Goal: Transaction & Acquisition: Purchase product/service

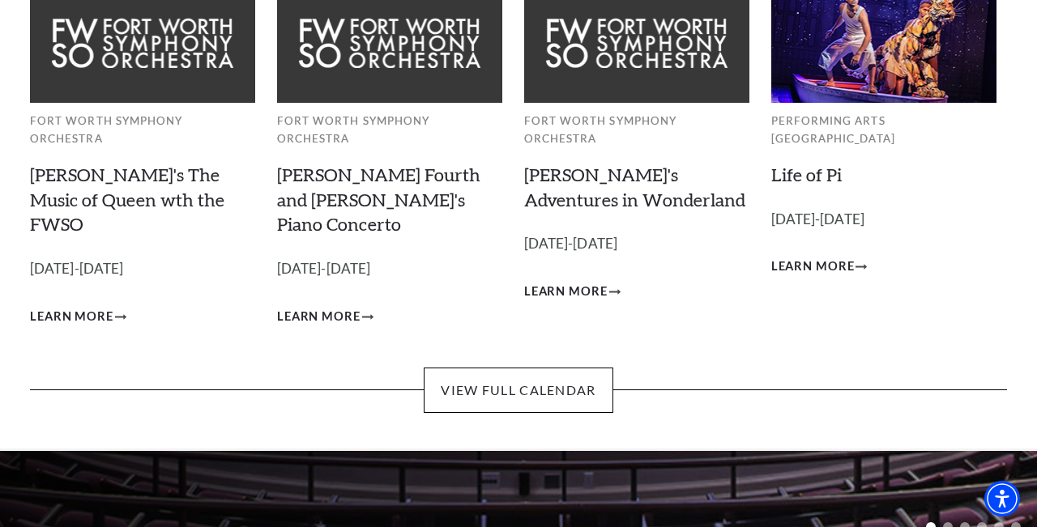
scroll to position [185, 0]
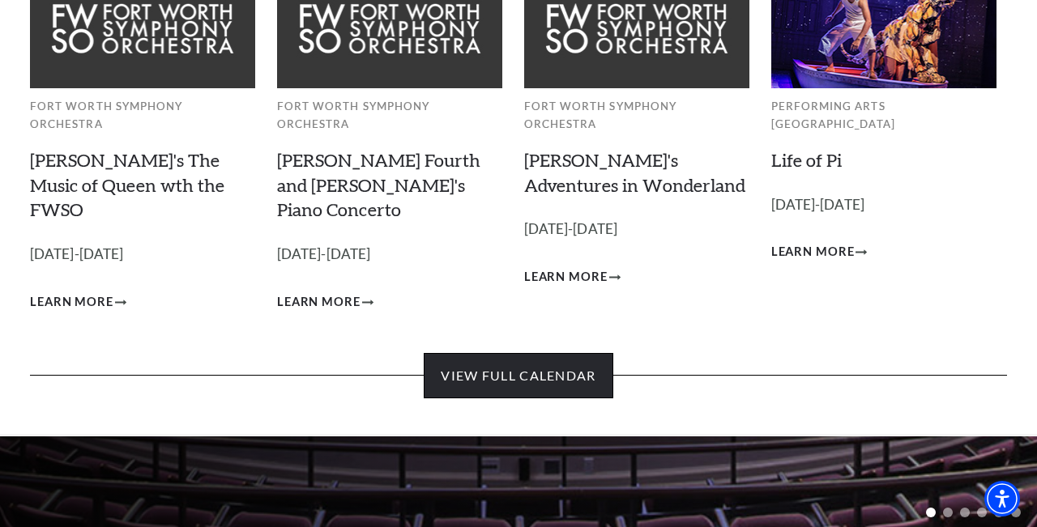
click at [539, 353] on link "View Full Calendar" at bounding box center [518, 375] width 189 height 45
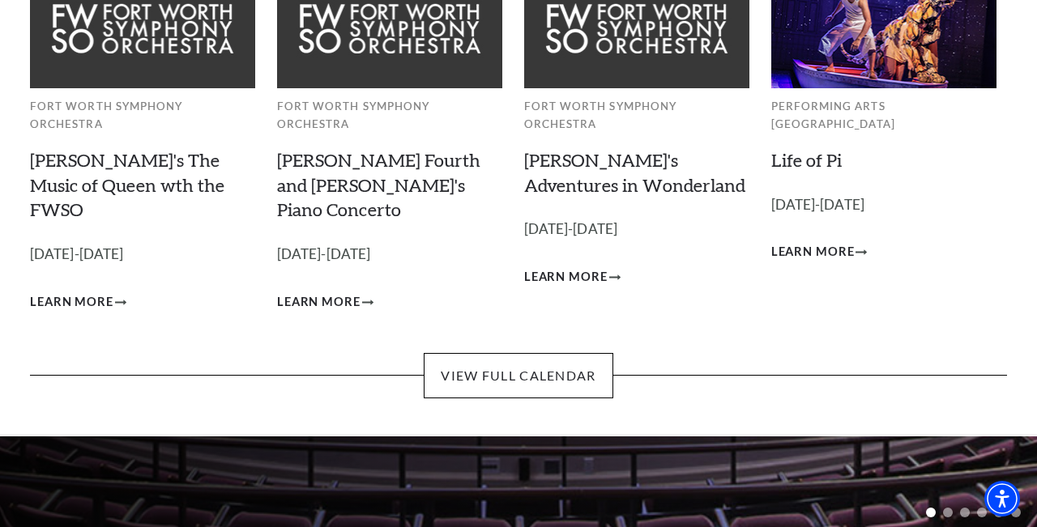
scroll to position [0, 0]
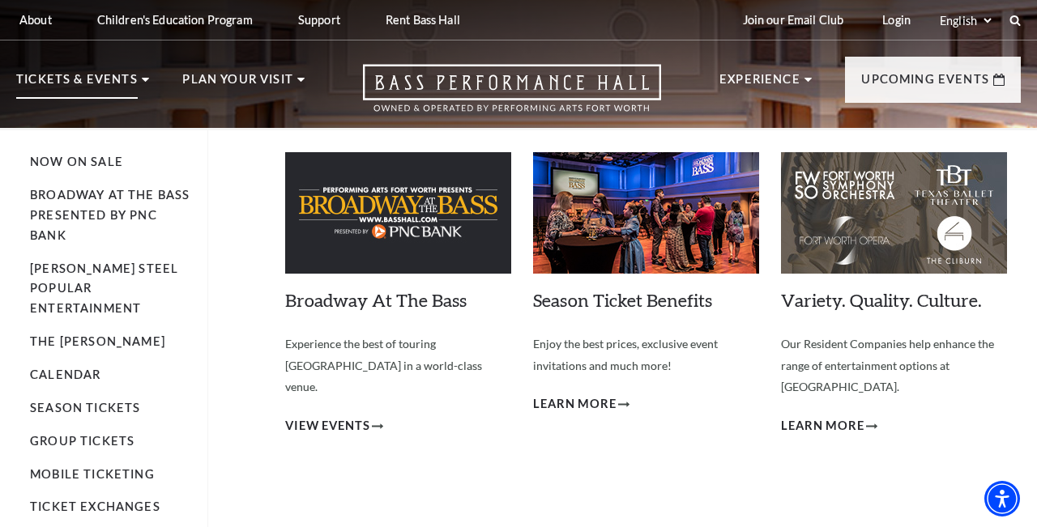
click at [89, 82] on p "Tickets & Events" at bounding box center [76, 84] width 121 height 29
click at [108, 157] on link "Now On Sale" at bounding box center [76, 162] width 93 height 14
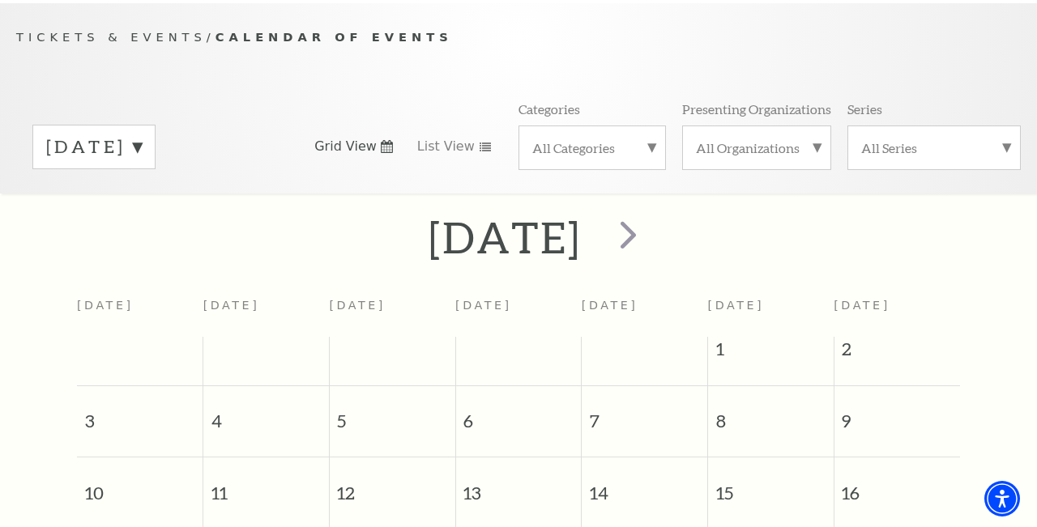
scroll to position [162, 0]
click at [651, 214] on span "next" at bounding box center [628, 233] width 46 height 46
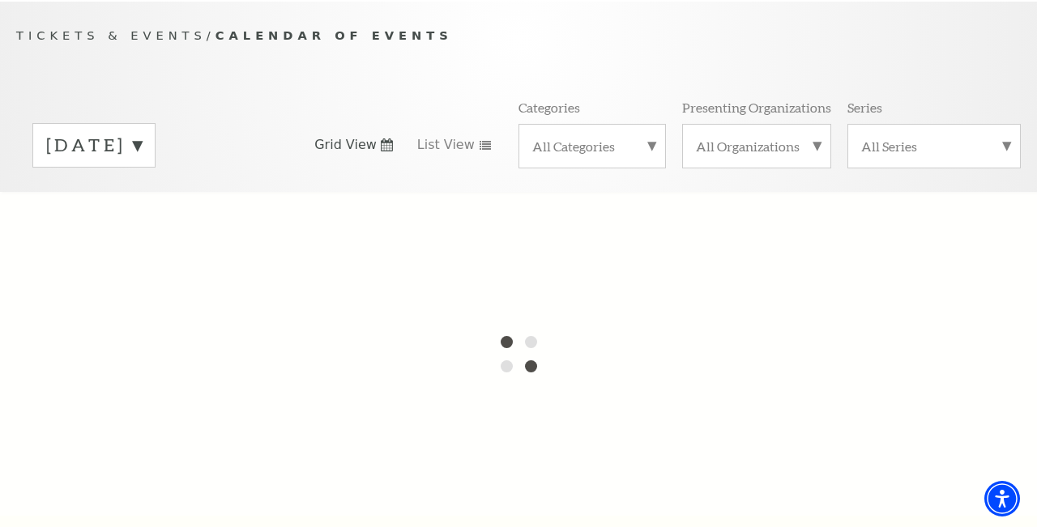
click at [142, 133] on label "August 2025" at bounding box center [94, 145] width 96 height 25
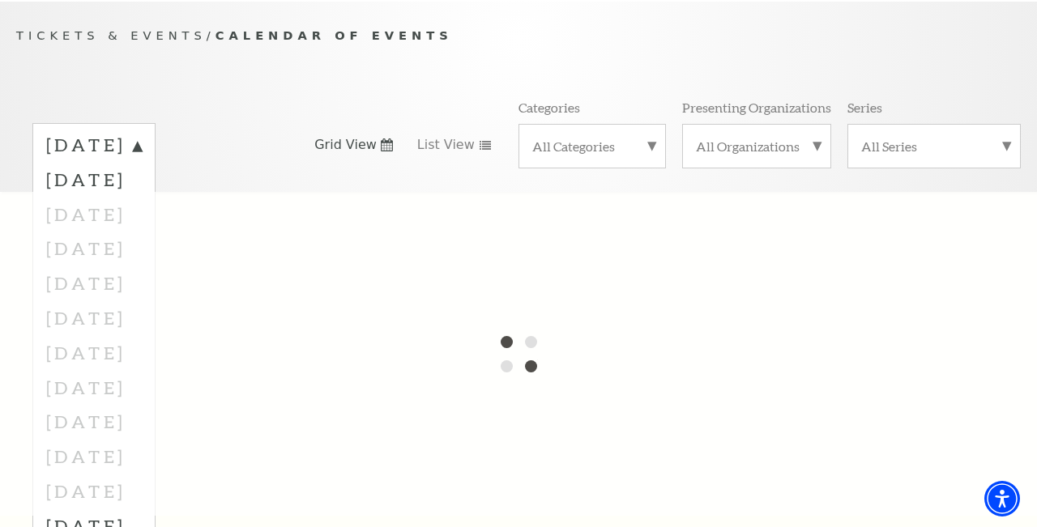
click at [277, 123] on div "August 2025 September 2025 October 2025 November 2025 December 2025 January 202…" at bounding box center [151, 145] width 271 height 44
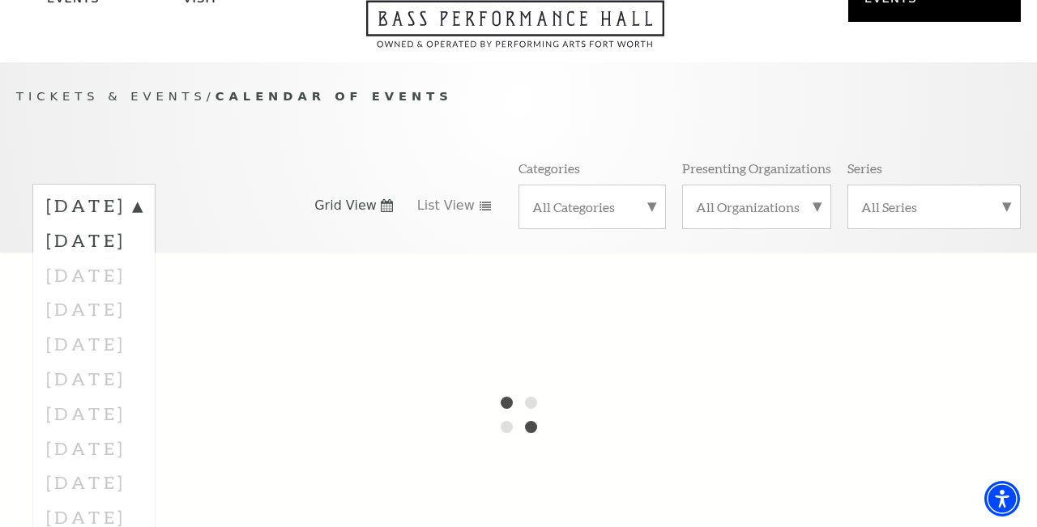
scroll to position [0, 0]
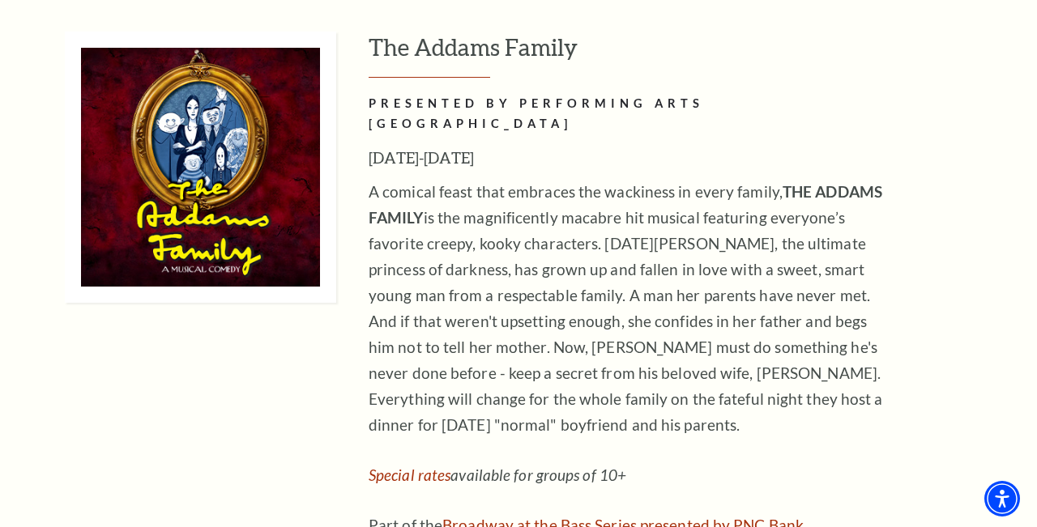
scroll to position [3717, 0]
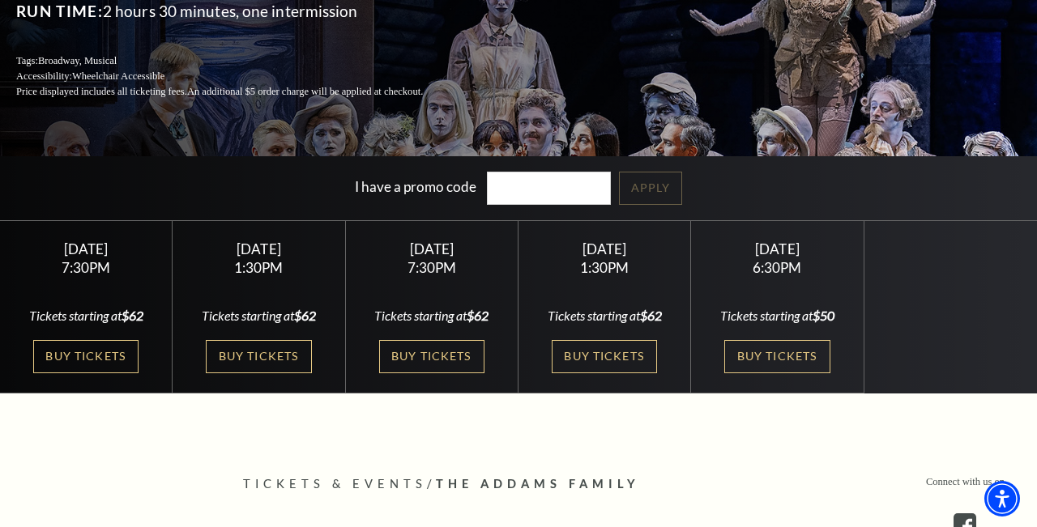
scroll to position [259, 0]
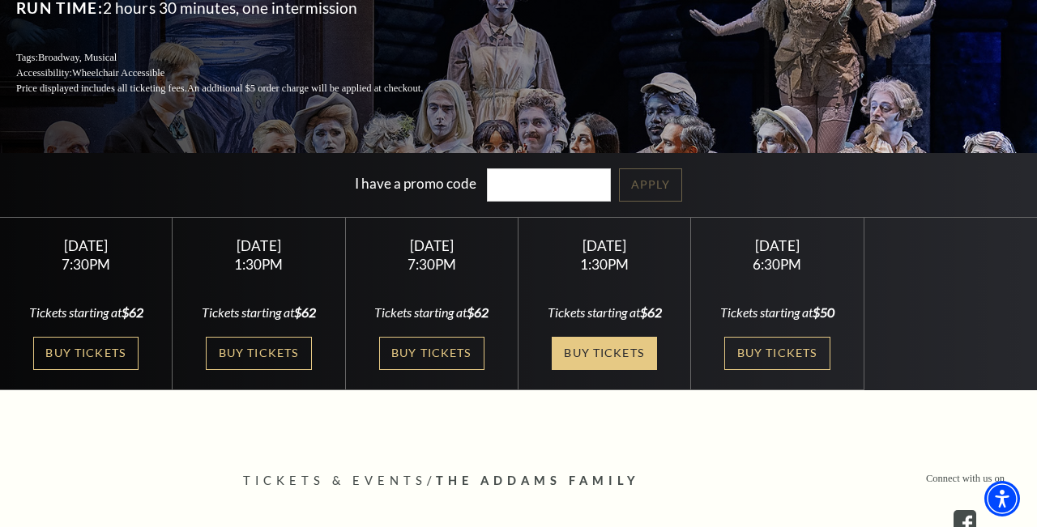
click at [610, 356] on link "Buy Tickets" at bounding box center [604, 353] width 105 height 33
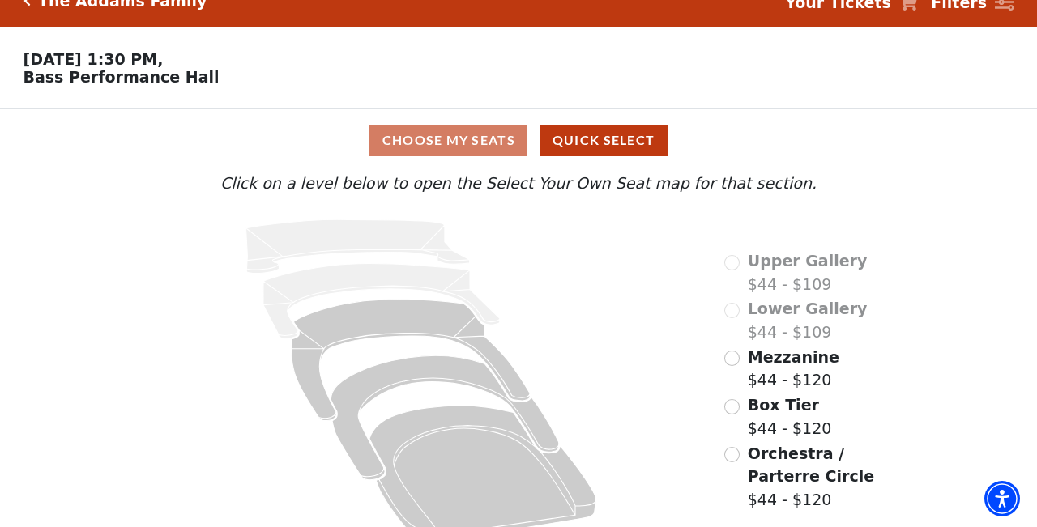
scroll to position [51, 0]
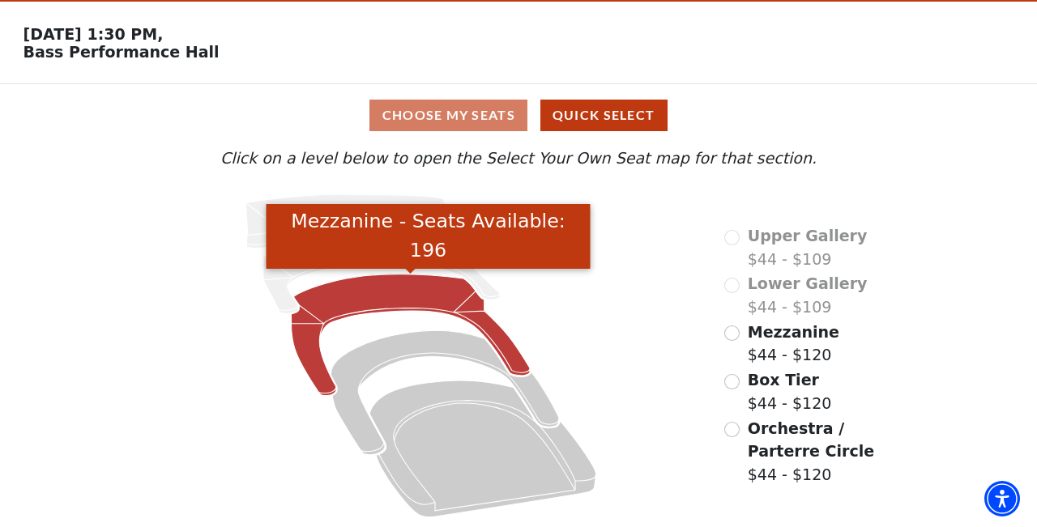
click at [381, 282] on icon "Mezzanine - Seats Available: 196" at bounding box center [411, 335] width 239 height 121
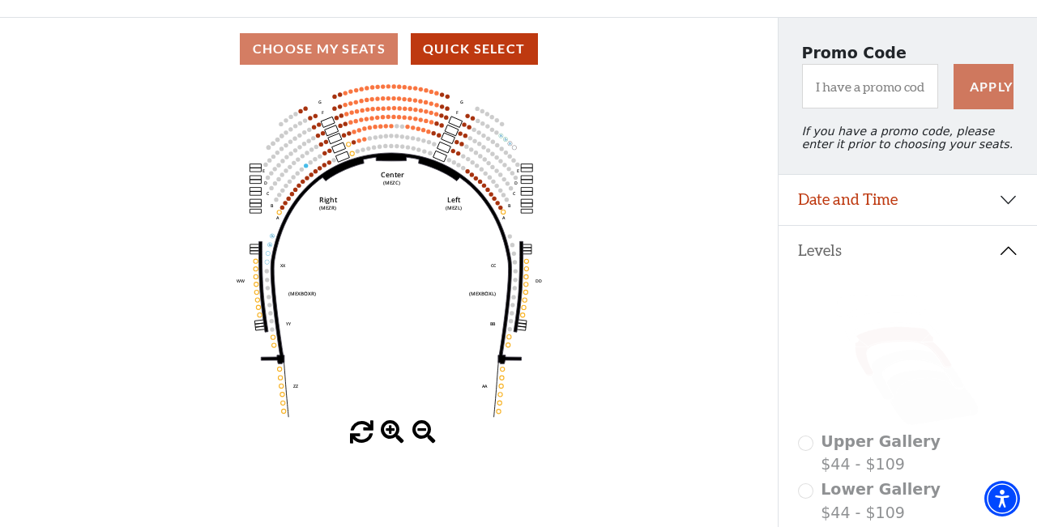
scroll to position [113, 0]
